Goal: Task Accomplishment & Management: Manage account settings

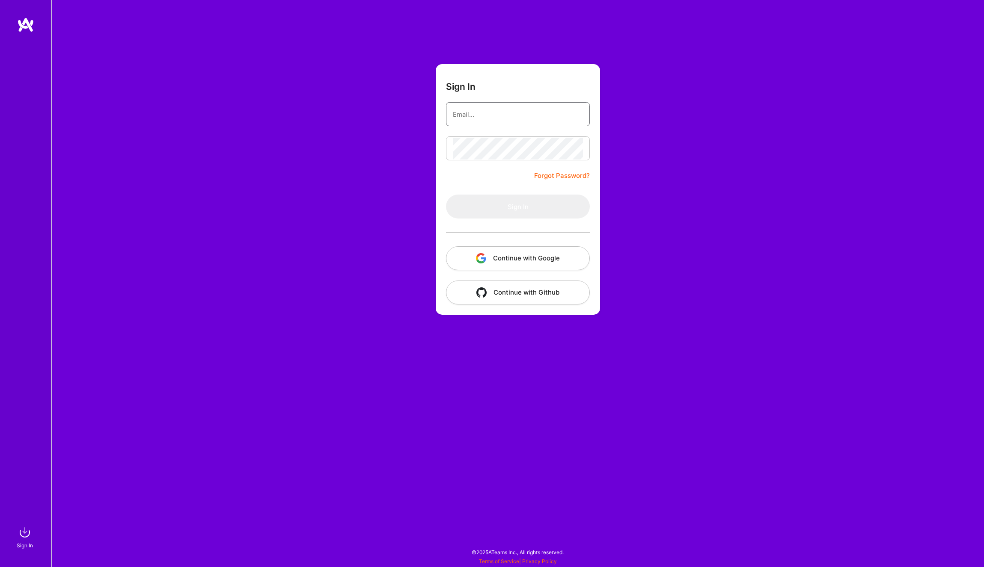
type input "jose.churro@gmail.com"
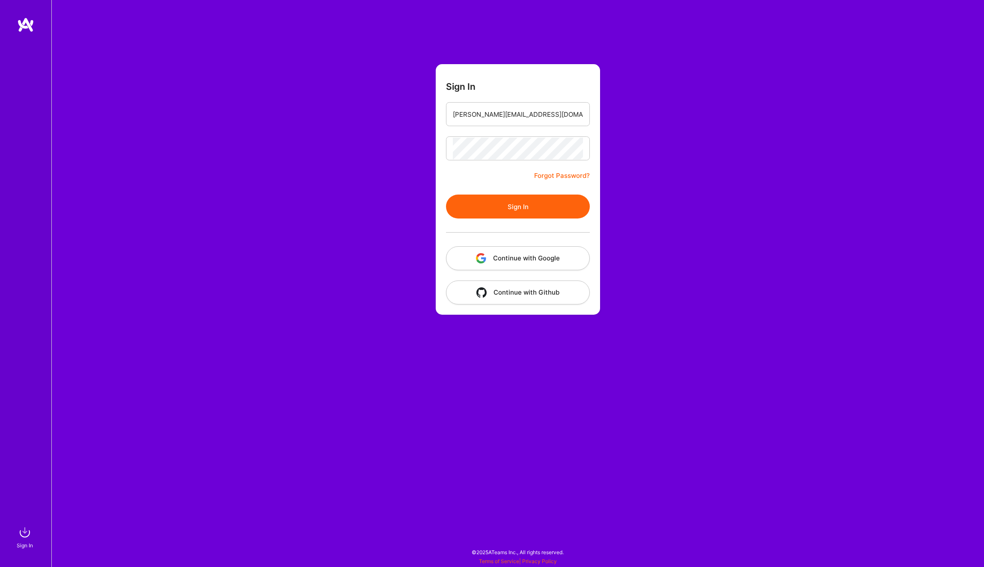
click at [531, 259] on button "Continue with Google" at bounding box center [518, 258] width 144 height 24
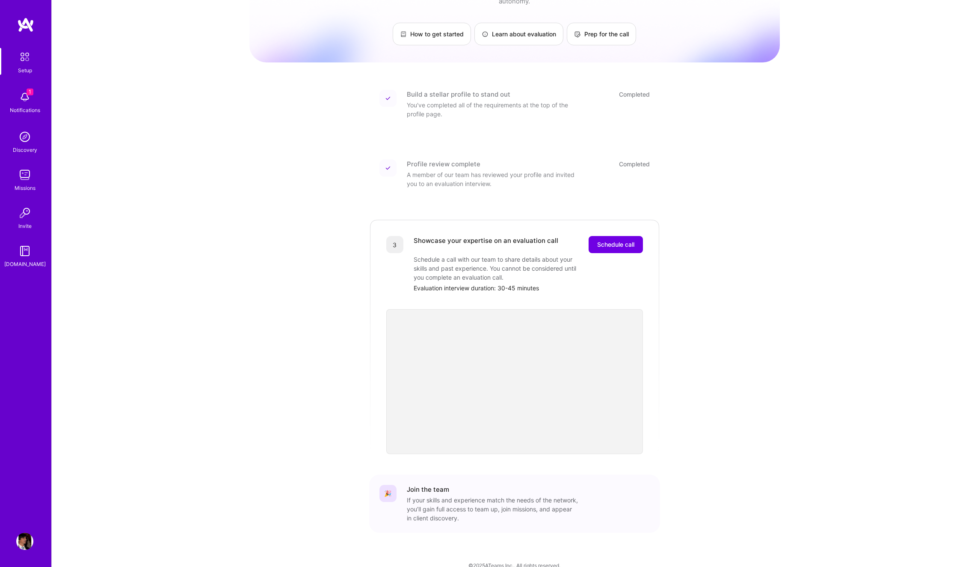
scroll to position [53, 0]
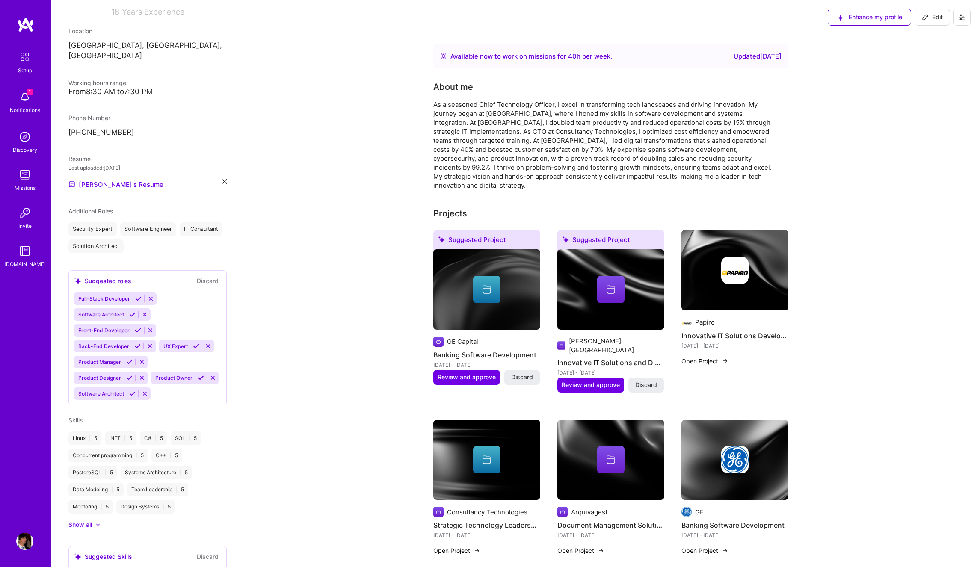
scroll to position [99, 0]
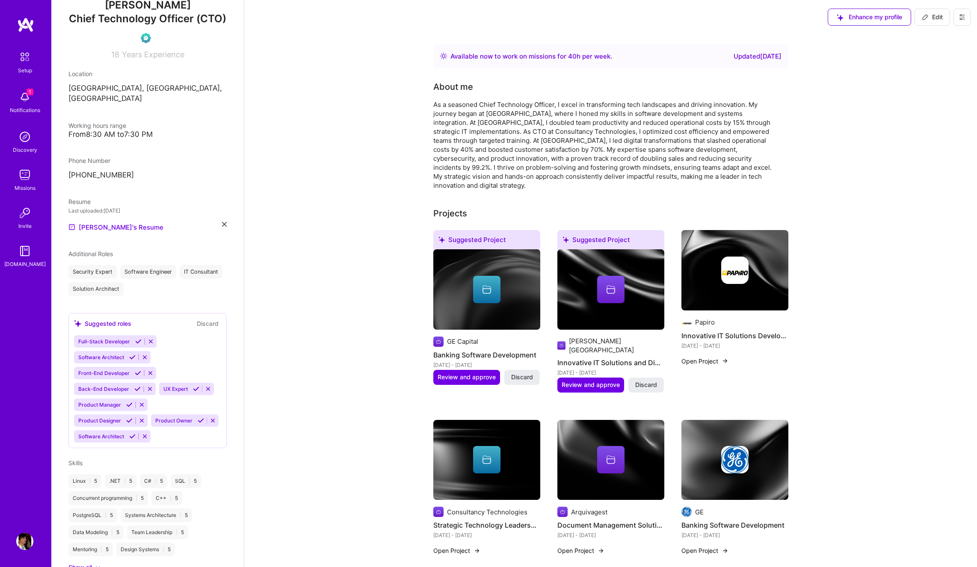
click at [24, 95] on img at bounding box center [24, 97] width 17 height 17
click at [23, 62] on img at bounding box center [25, 57] width 18 height 18
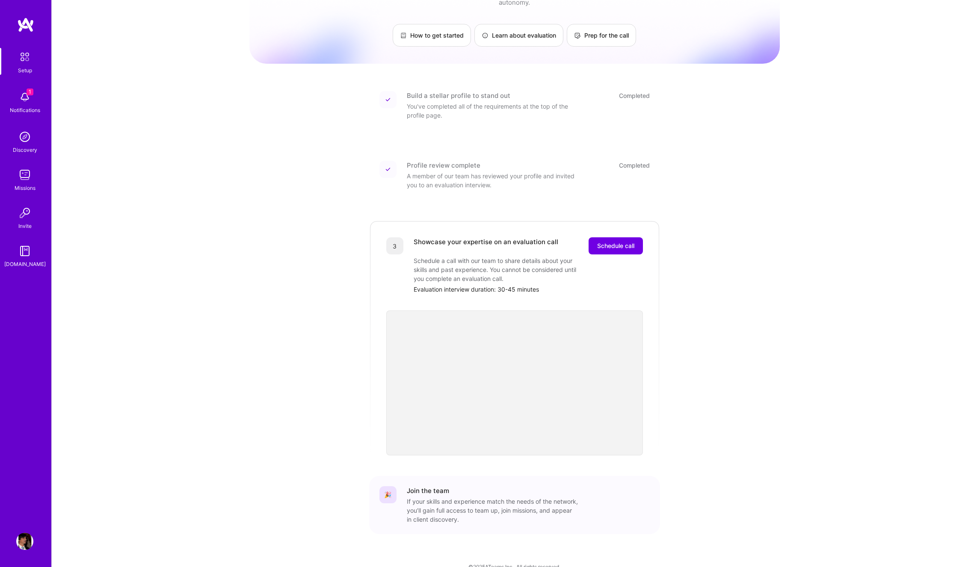
scroll to position [53, 0]
